Goal: Task Accomplishment & Management: Complete application form

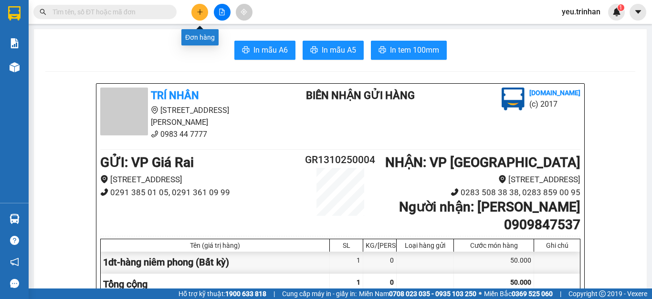
click at [202, 12] on icon "plus" at bounding box center [199, 11] width 5 height 0
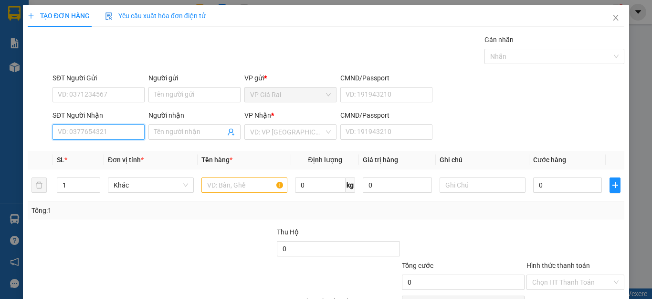
click at [108, 128] on input "SĐT Người Nhận" at bounding box center [99, 131] width 92 height 15
type input "0941475097"
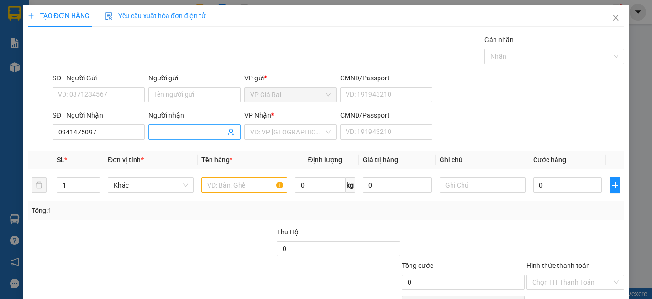
click at [158, 132] on input "Người nhận" at bounding box center [189, 132] width 71 height 11
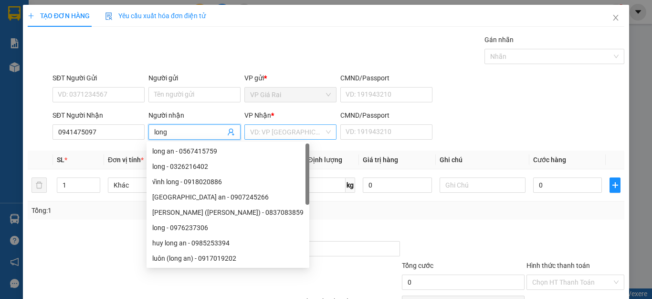
type input "long"
click at [290, 128] on input "search" at bounding box center [287, 132] width 74 height 14
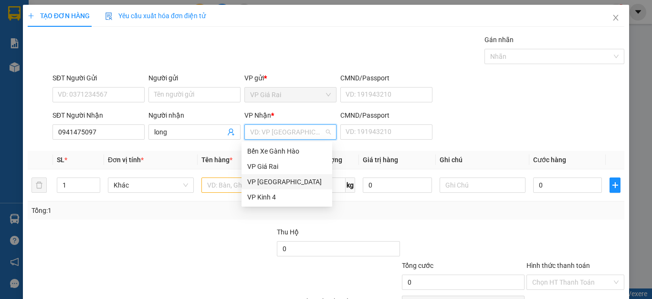
click at [275, 180] on div "VP [GEOGRAPHIC_DATA]" at bounding box center [286, 181] width 79 height 11
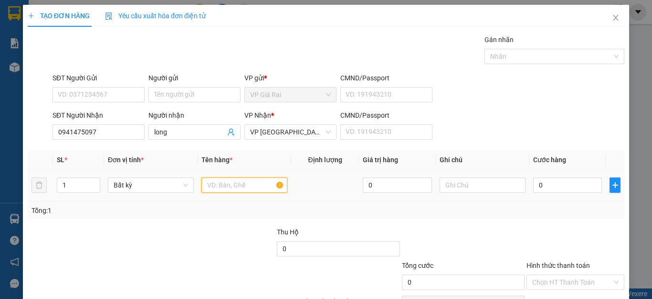
click at [214, 189] on input "text" at bounding box center [245, 184] width 86 height 15
type input "1th"
click at [559, 183] on input "0" at bounding box center [568, 184] width 69 height 15
type input "3"
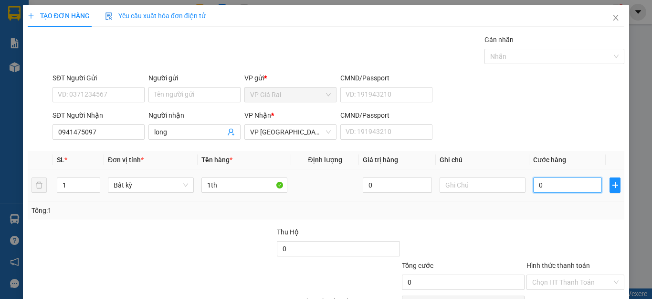
type input "3"
type input "30"
type input "300"
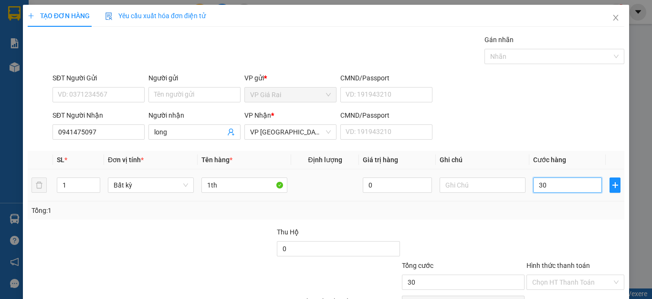
type input "300"
type input "3.000"
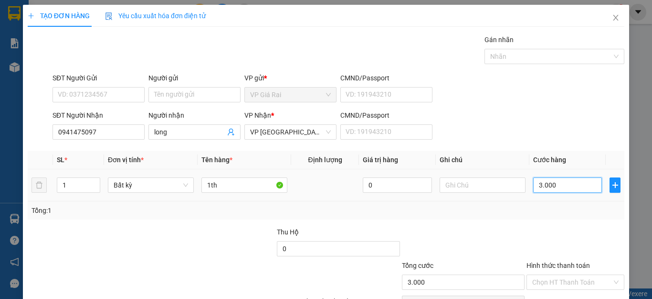
type input "30.000"
click at [184, 133] on input "long" at bounding box center [189, 132] width 71 height 11
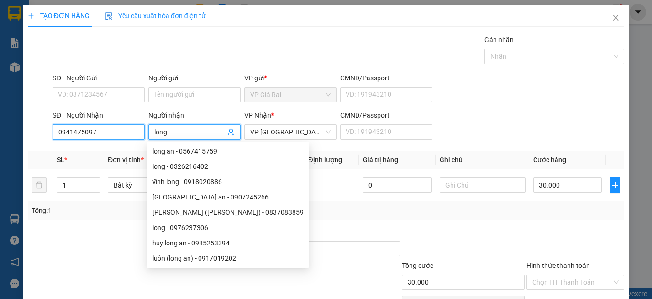
click at [73, 130] on input "0941475097" at bounding box center [99, 131] width 92 height 15
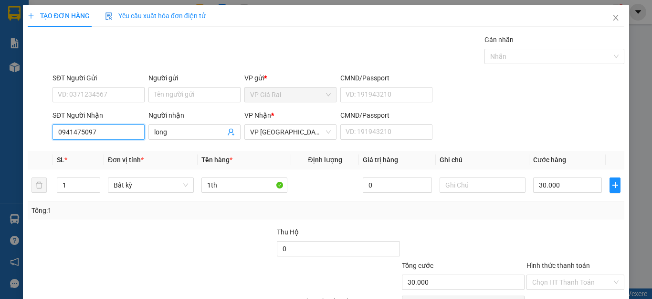
scroll to position [55, 0]
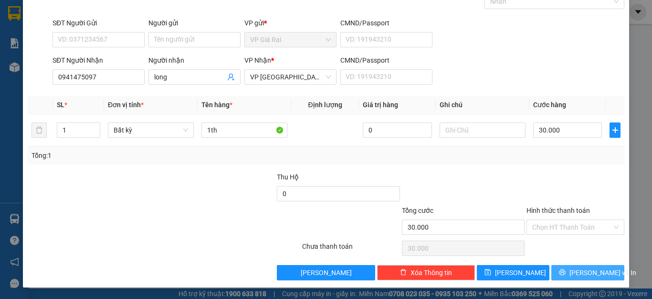
click at [586, 278] on button "[PERSON_NAME] và In" at bounding box center [588, 272] width 73 height 15
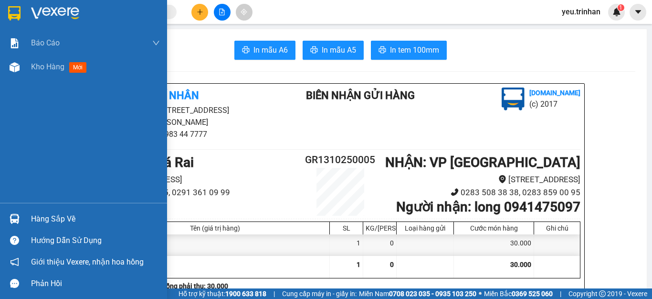
click at [38, 1] on div at bounding box center [83, 15] width 167 height 31
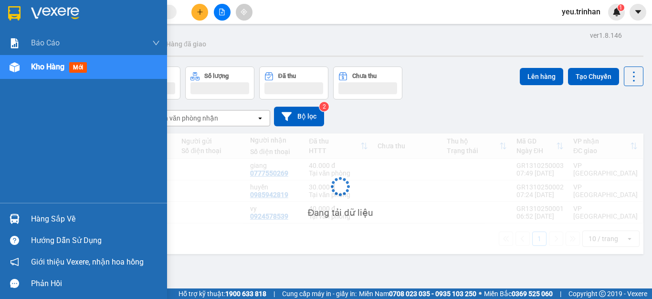
click at [42, 5] on div at bounding box center [83, 15] width 167 height 31
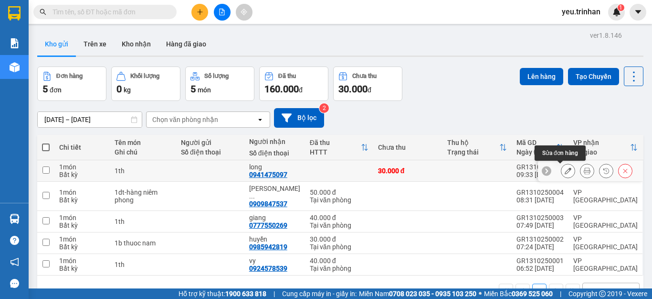
click at [565, 171] on icon at bounding box center [568, 170] width 7 height 7
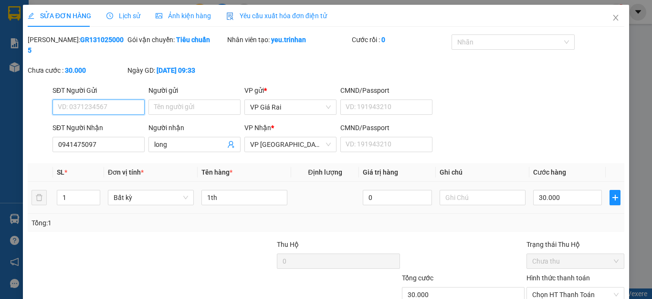
type input "0941475097"
type input "long"
type input "30.000"
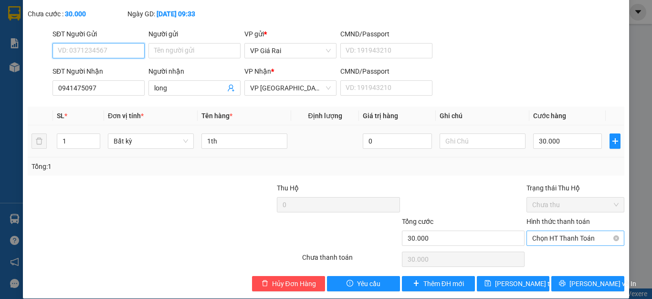
click at [566, 231] on span "Chọn HT Thanh Toán" at bounding box center [576, 238] width 86 height 14
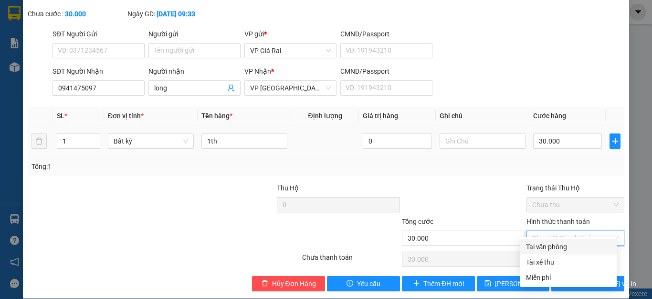
click at [550, 245] on div "Tại văn phòng" at bounding box center [568, 246] width 85 height 11
type input "0"
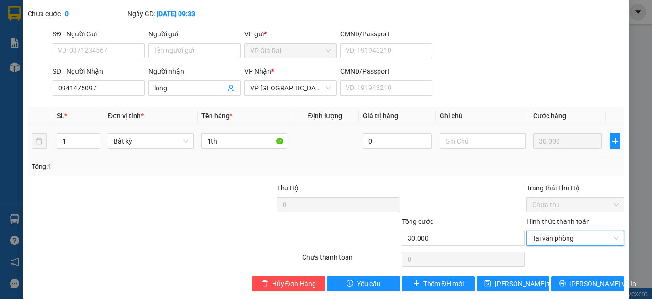
scroll to position [57, 0]
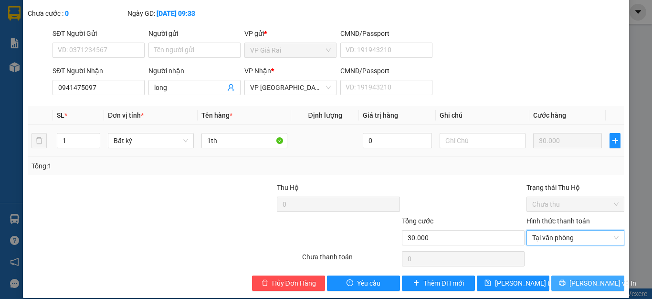
click at [584, 278] on span "[PERSON_NAME] và In" at bounding box center [603, 283] width 67 height 11
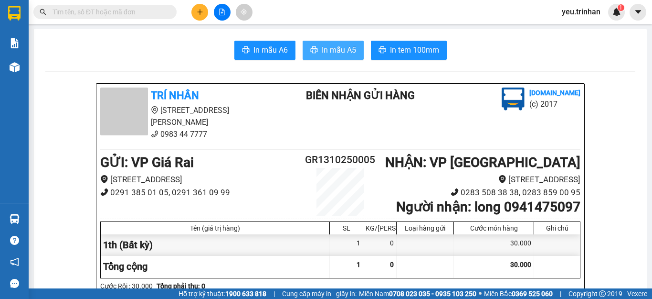
click at [322, 48] on span "In mẫu A5" at bounding box center [339, 50] width 34 height 12
click at [203, 13] on icon "plus" at bounding box center [200, 12] width 7 height 7
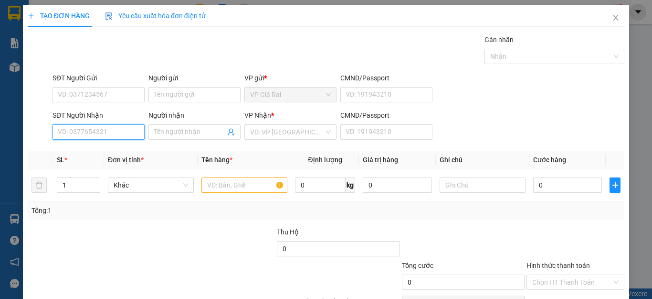
click at [108, 131] on input "SĐT Người Nhận" at bounding box center [99, 131] width 92 height 15
type input "0944345552"
click at [114, 153] on div "0944345552 - hoàng thái" at bounding box center [97, 151] width 79 height 11
type input "hoàng thái"
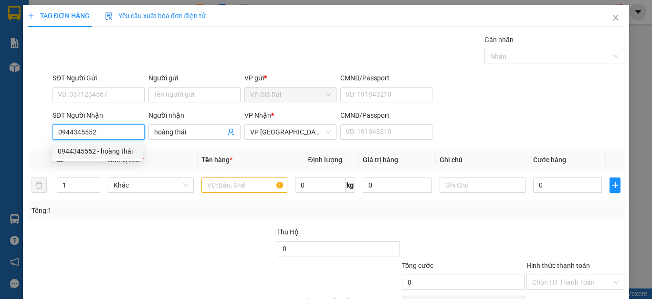
type input "30.000"
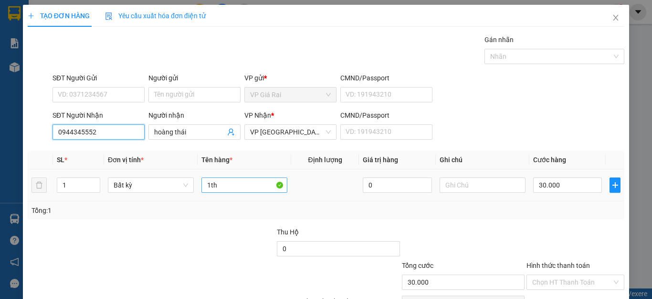
type input "0944345552"
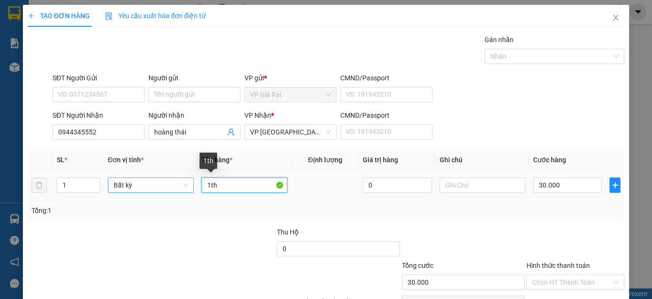
drag, startPoint x: 218, startPoint y: 182, endPoint x: 175, endPoint y: 188, distance: 43.9
click at [175, 188] on tr "1 Bất kỳ 1th 0 30.000" at bounding box center [326, 185] width 597 height 32
click at [202, 192] on input "hop thuoc" at bounding box center [245, 184] width 86 height 15
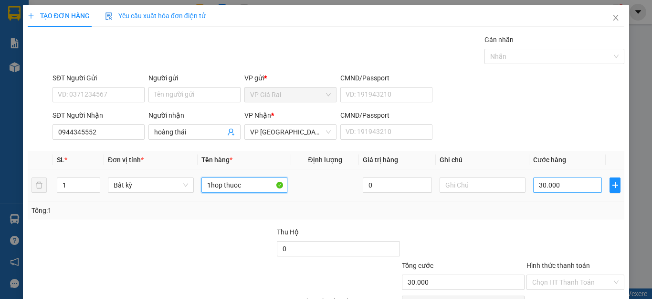
type input "1hop thuoc"
click at [534, 182] on input "30.000" at bounding box center [568, 184] width 69 height 15
type input "2"
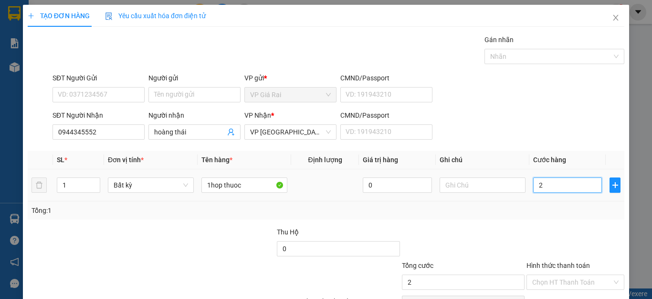
type input "20"
type input "20.000"
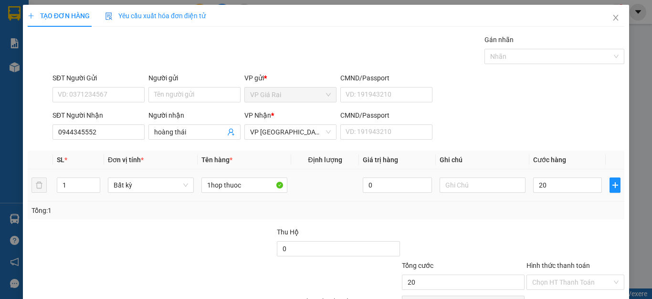
type input "20.000"
click at [533, 228] on div at bounding box center [576, 242] width 100 height 33
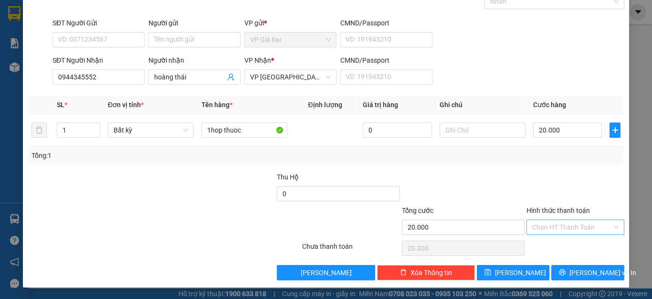
click at [557, 225] on input "Hình thức thanh toán" at bounding box center [573, 227] width 80 height 14
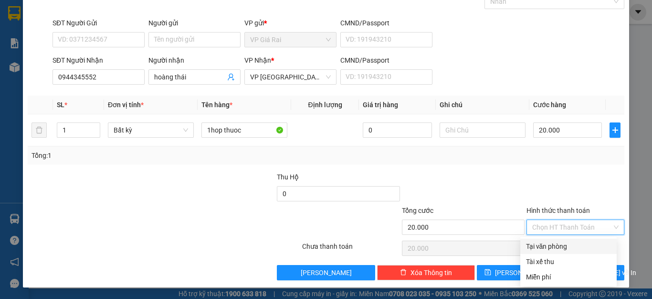
click at [557, 240] on div "Tại văn phòng" at bounding box center [569, 245] width 96 height 15
type input "0"
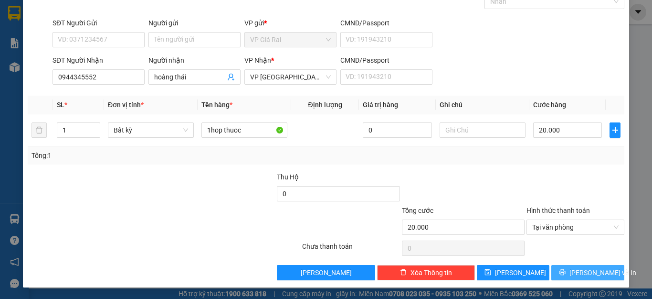
click at [578, 276] on span "[PERSON_NAME] và In" at bounding box center [603, 272] width 67 height 11
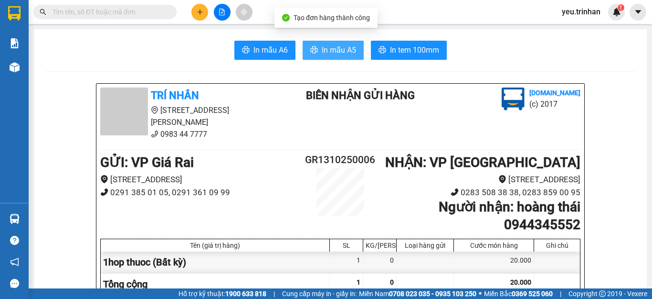
click at [341, 49] on span "In mẫu A5" at bounding box center [339, 50] width 34 height 12
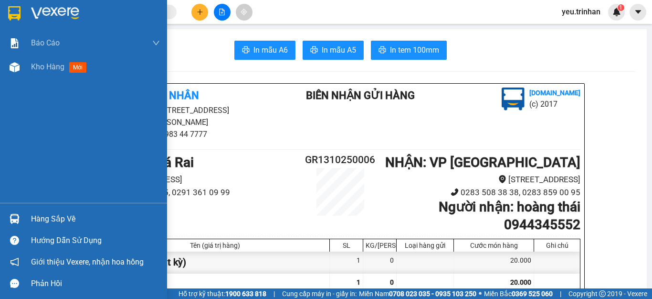
click at [21, 21] on div at bounding box center [83, 15] width 167 height 31
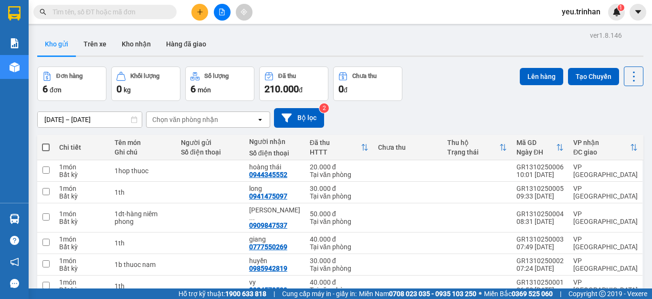
scroll to position [44, 0]
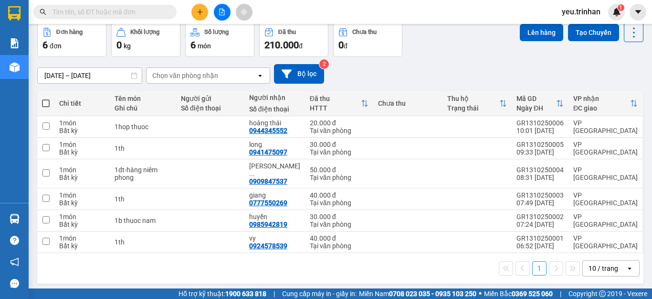
click at [45, 102] on span at bounding box center [46, 103] width 8 height 8
click at [46, 98] on input "checkbox" at bounding box center [46, 98] width 0 height 0
checkbox input "true"
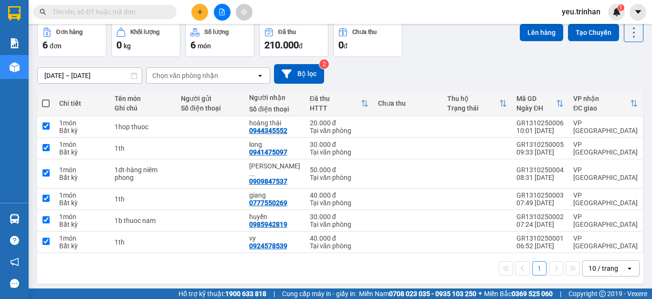
checkbox input "true"
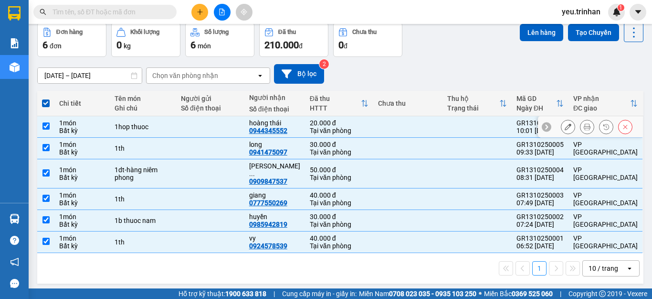
click at [47, 124] on input "checkbox" at bounding box center [46, 125] width 7 height 7
checkbox input "false"
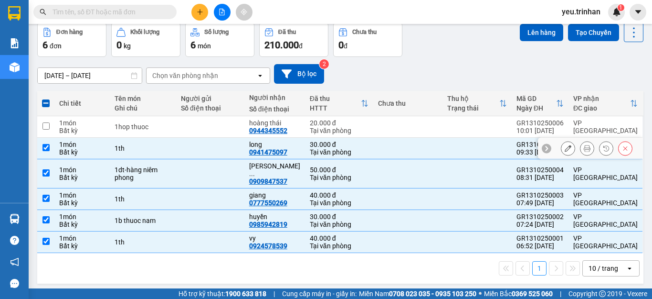
click at [46, 144] on input "checkbox" at bounding box center [46, 147] width 7 height 7
checkbox input "false"
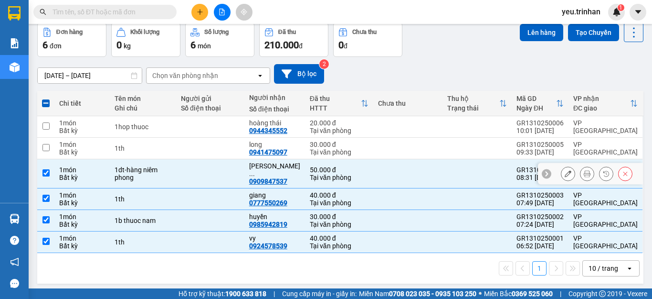
click at [46, 169] on input "checkbox" at bounding box center [46, 172] width 7 height 7
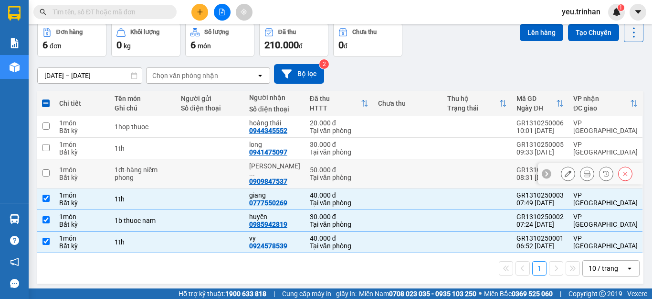
click at [46, 169] on input "checkbox" at bounding box center [46, 172] width 7 height 7
checkbox input "true"
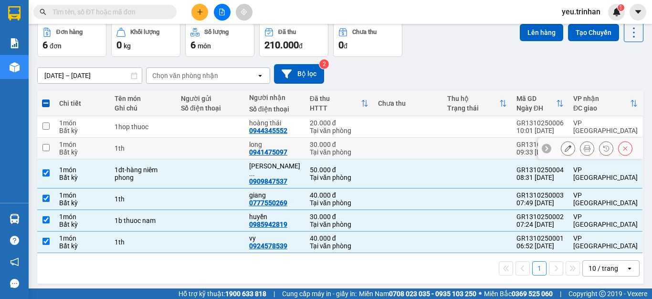
scroll to position [0, 0]
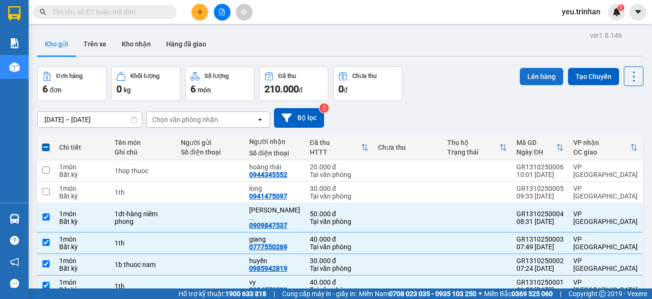
click at [536, 73] on button "Lên hàng" at bounding box center [541, 76] width 43 height 17
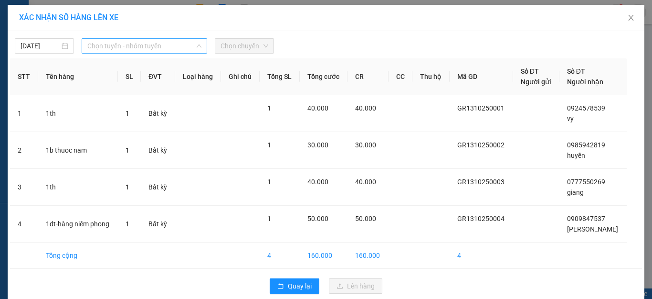
click at [132, 45] on span "Chọn tuyến - nhóm tuyến" at bounding box center [144, 46] width 114 height 14
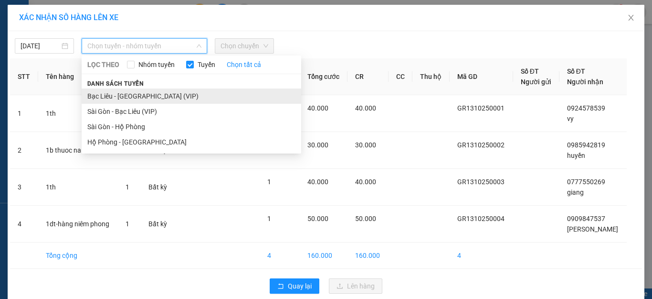
click at [143, 98] on li "Bạc Liêu - [GEOGRAPHIC_DATA] (VIP)" at bounding box center [192, 95] width 220 height 15
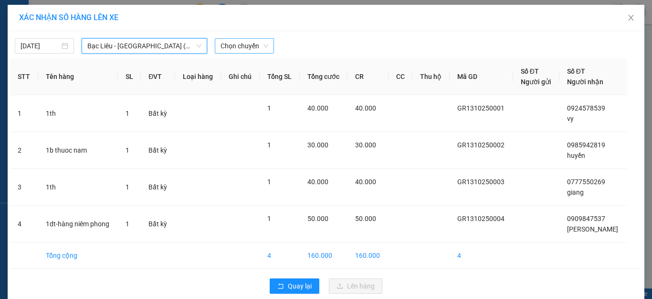
click at [221, 45] on span "Chọn chuyến" at bounding box center [245, 46] width 48 height 14
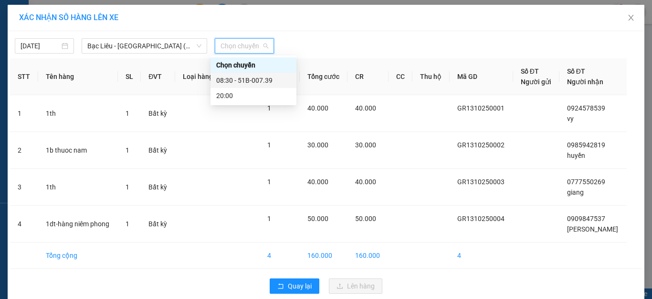
click at [237, 77] on div "08:30 - 51B-007.39" at bounding box center [253, 80] width 75 height 11
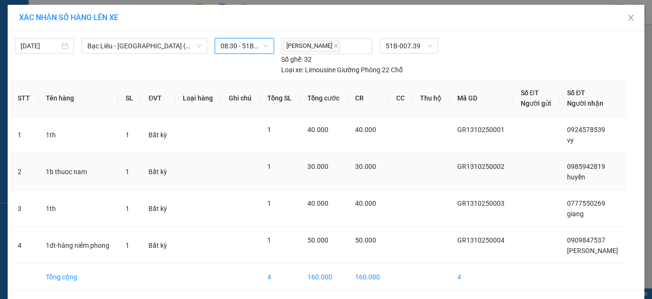
scroll to position [35, 0]
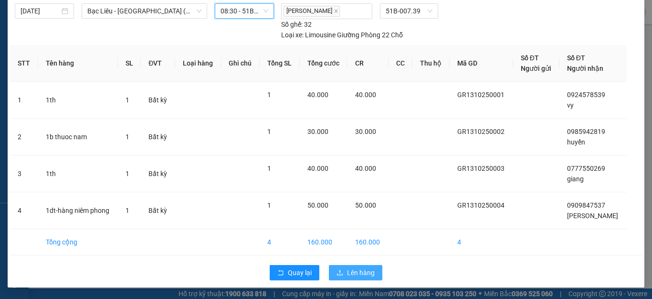
click at [354, 274] on span "Lên hàng" at bounding box center [361, 272] width 28 height 11
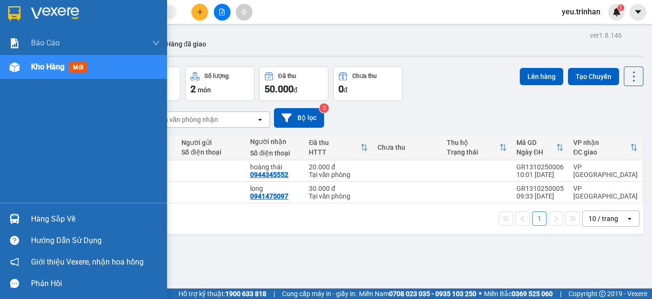
click at [19, 13] on img at bounding box center [14, 13] width 12 height 14
click at [32, 218] on div "Hàng sắp về" at bounding box center [95, 219] width 129 height 14
